Goal: Information Seeking & Learning: Check status

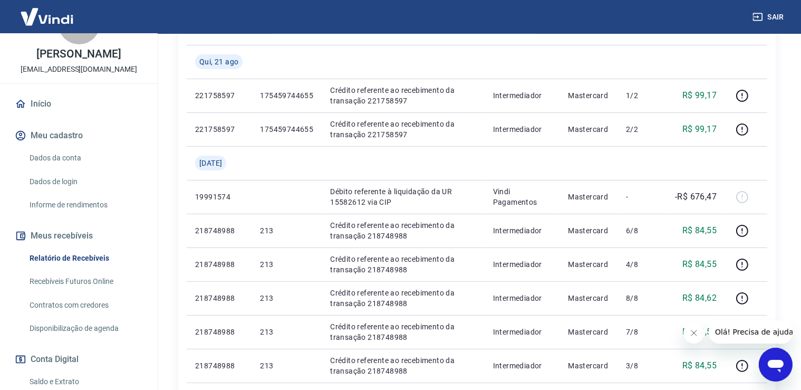
scroll to position [111, 0]
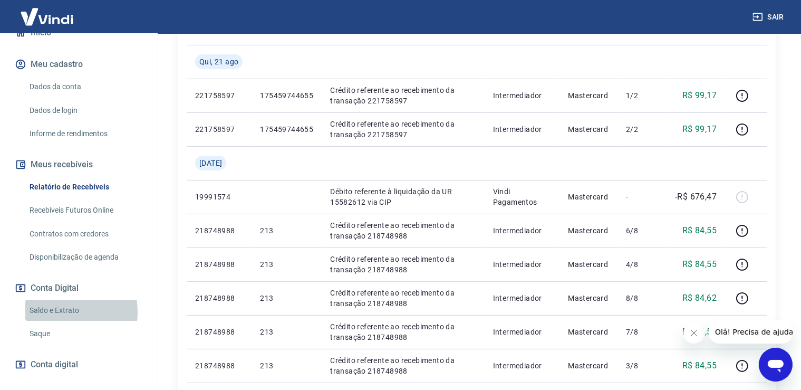
click at [59, 312] on link "Saldo e Extrato" at bounding box center [85, 311] width 120 height 22
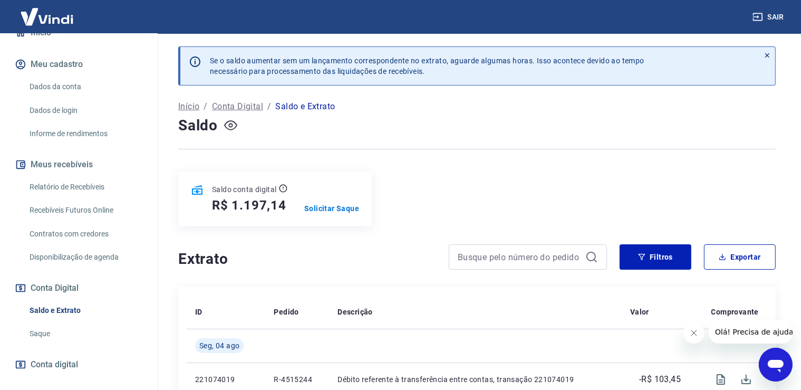
click at [229, 126] on icon "button" at bounding box center [230, 125] width 4 height 4
click at [229, 126] on icon "button" at bounding box center [230, 125] width 13 height 10
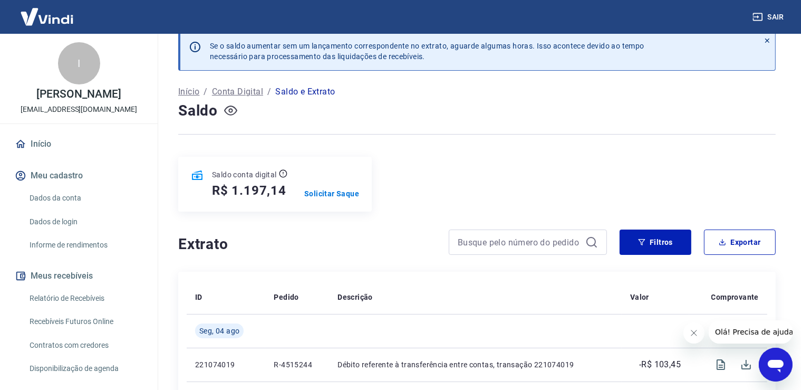
scroll to position [55, 0]
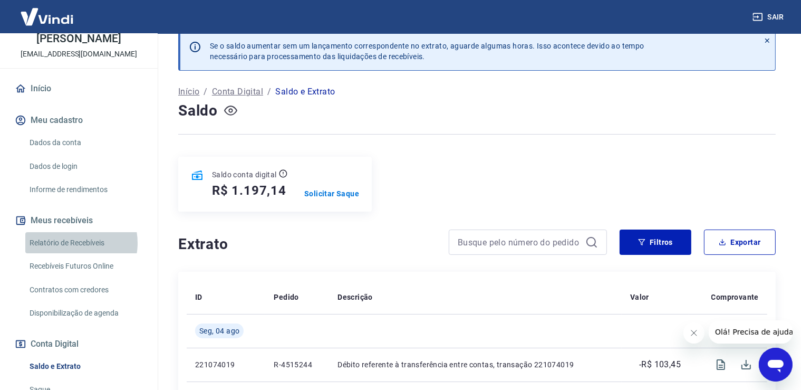
click at [75, 243] on link "Relatório de Recebíveis" at bounding box center [85, 243] width 120 height 22
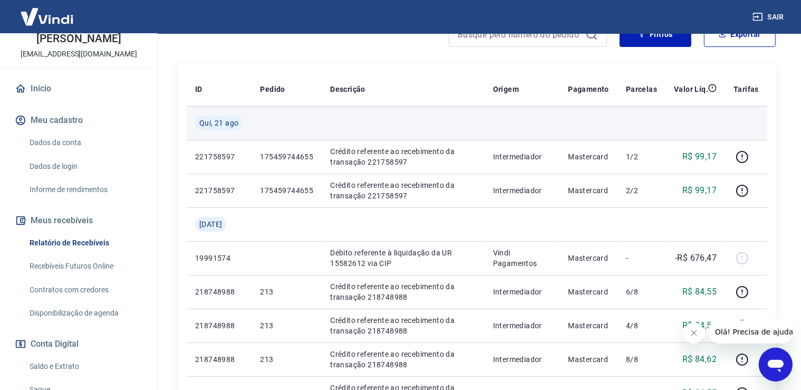
scroll to position [167, 0]
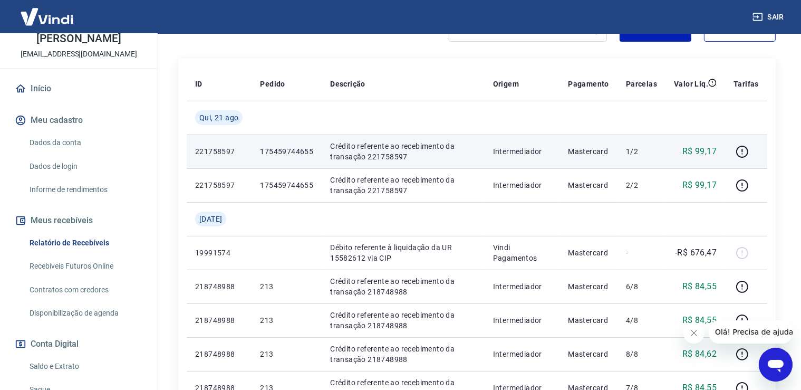
click at [704, 149] on p "R$ 99,17" at bounding box center [700, 151] width 34 height 13
click at [741, 152] on icon "button" at bounding box center [742, 151] width 13 height 13
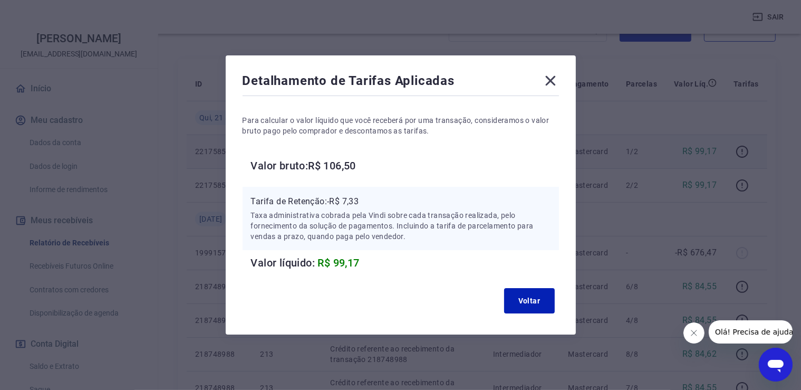
click at [555, 82] on icon at bounding box center [550, 80] width 17 height 17
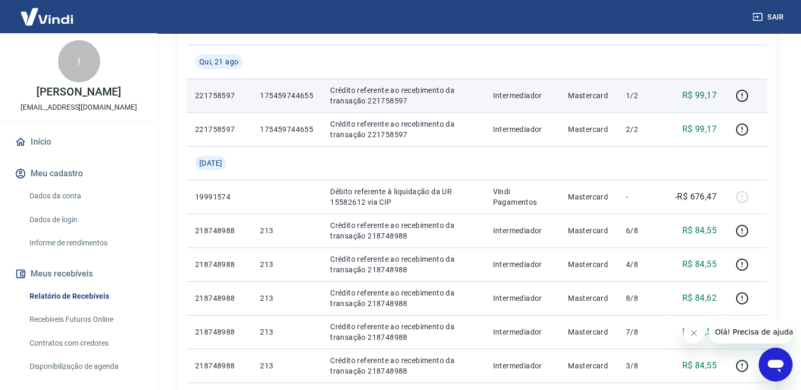
scroll to position [0, 0]
